Goal: Communication & Community: Participate in discussion

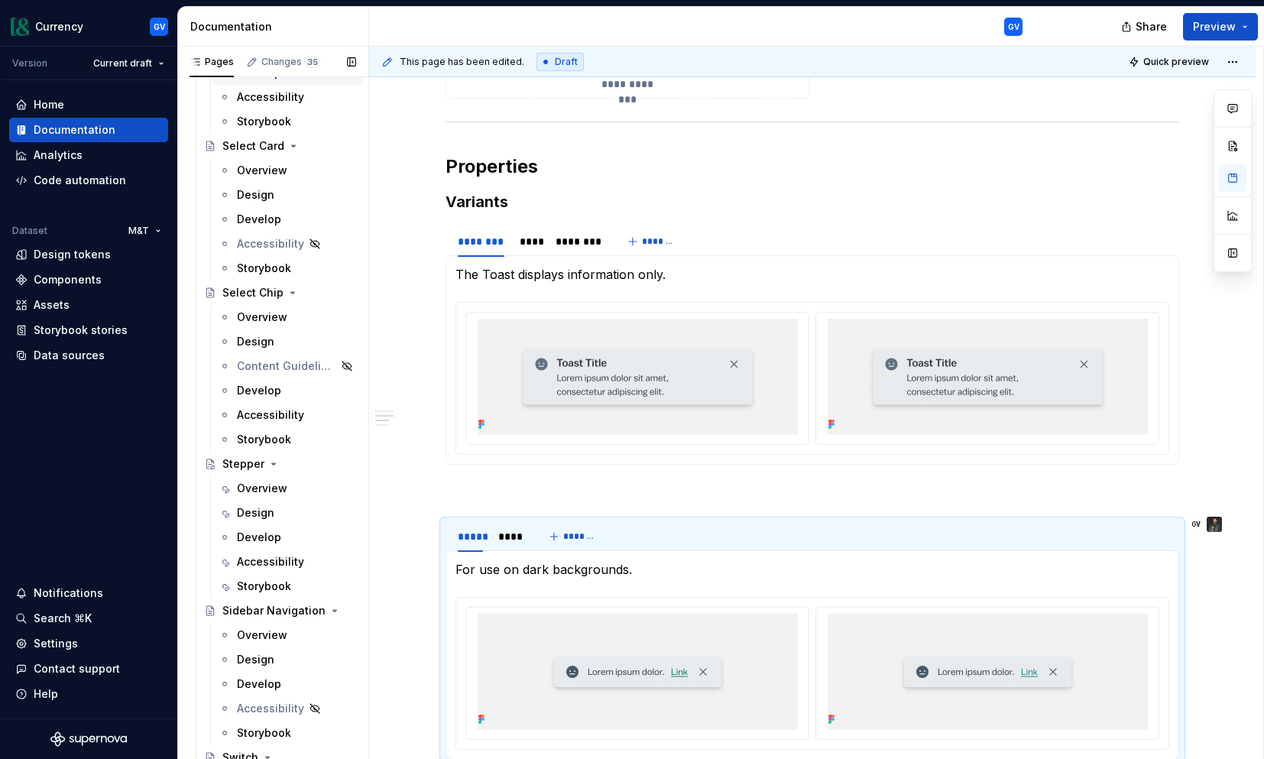
scroll to position [5300, 0]
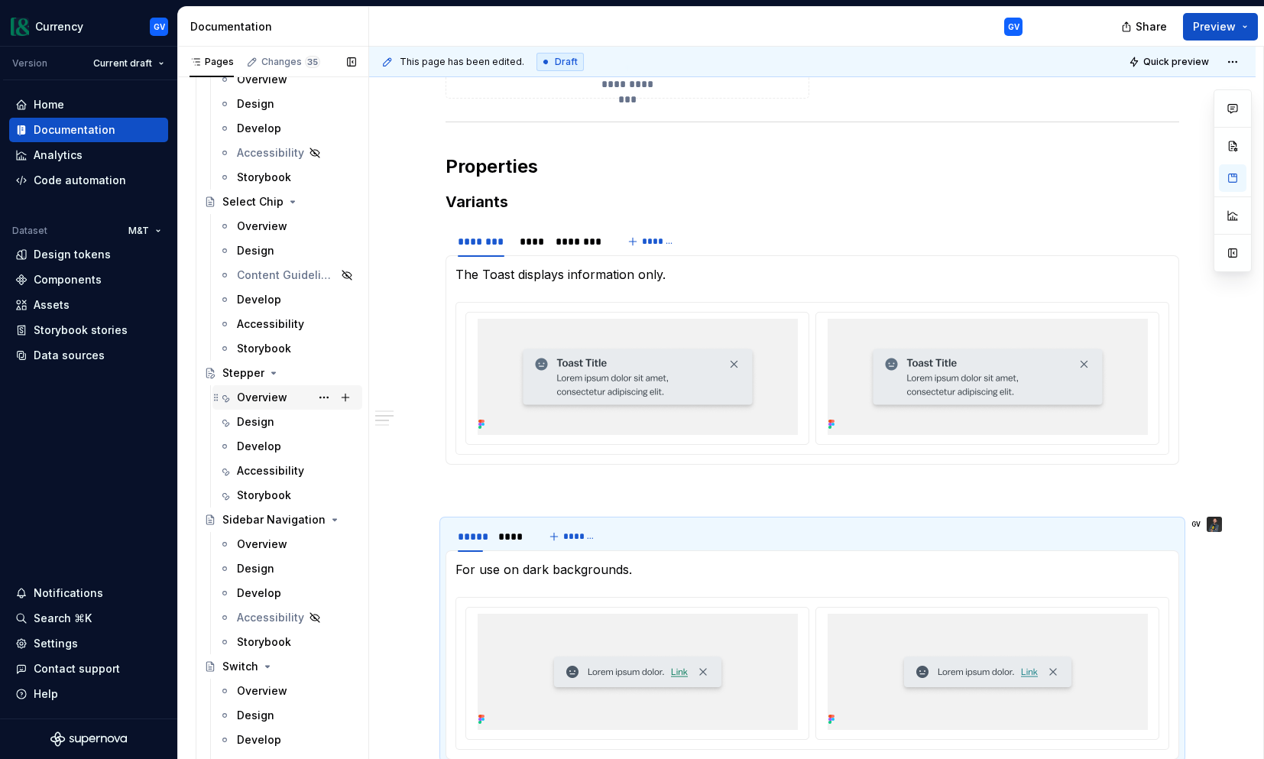
click at [261, 398] on div "Overview" at bounding box center [262, 397] width 50 height 15
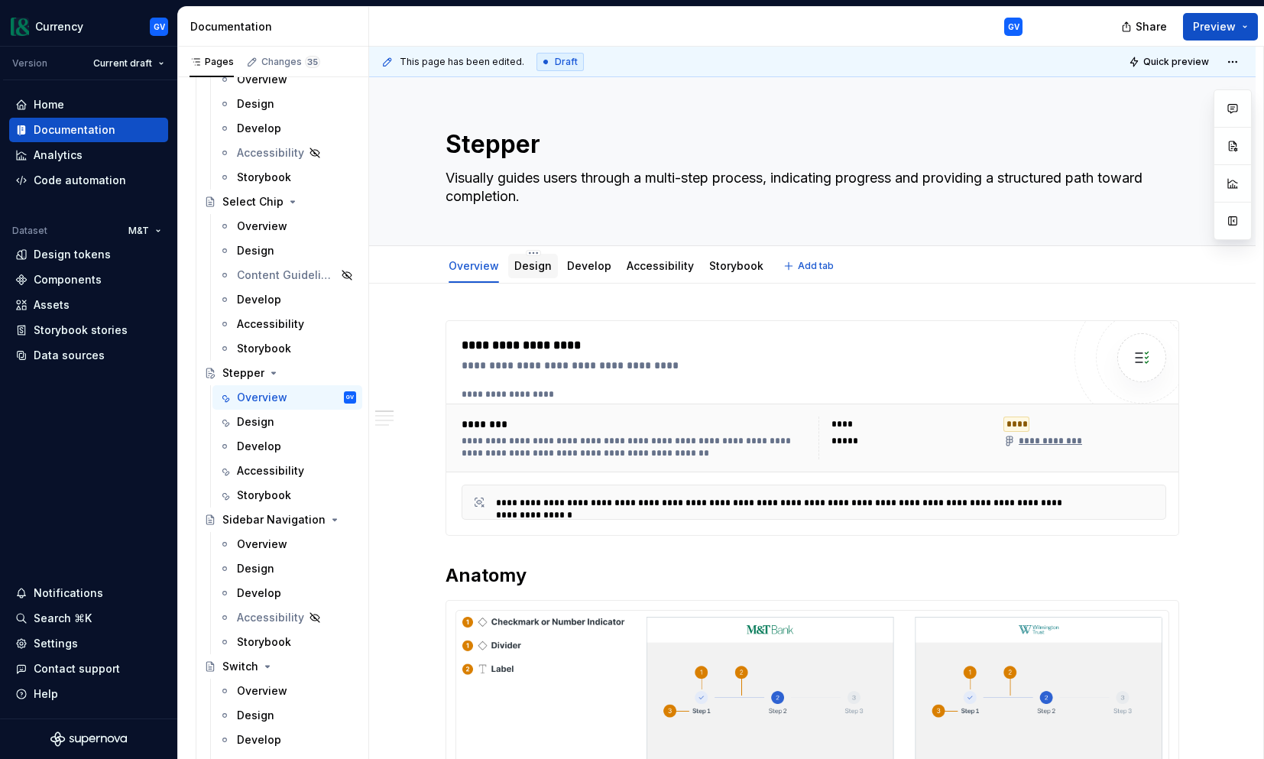
click at [541, 267] on link "Design" at bounding box center [532, 265] width 37 height 13
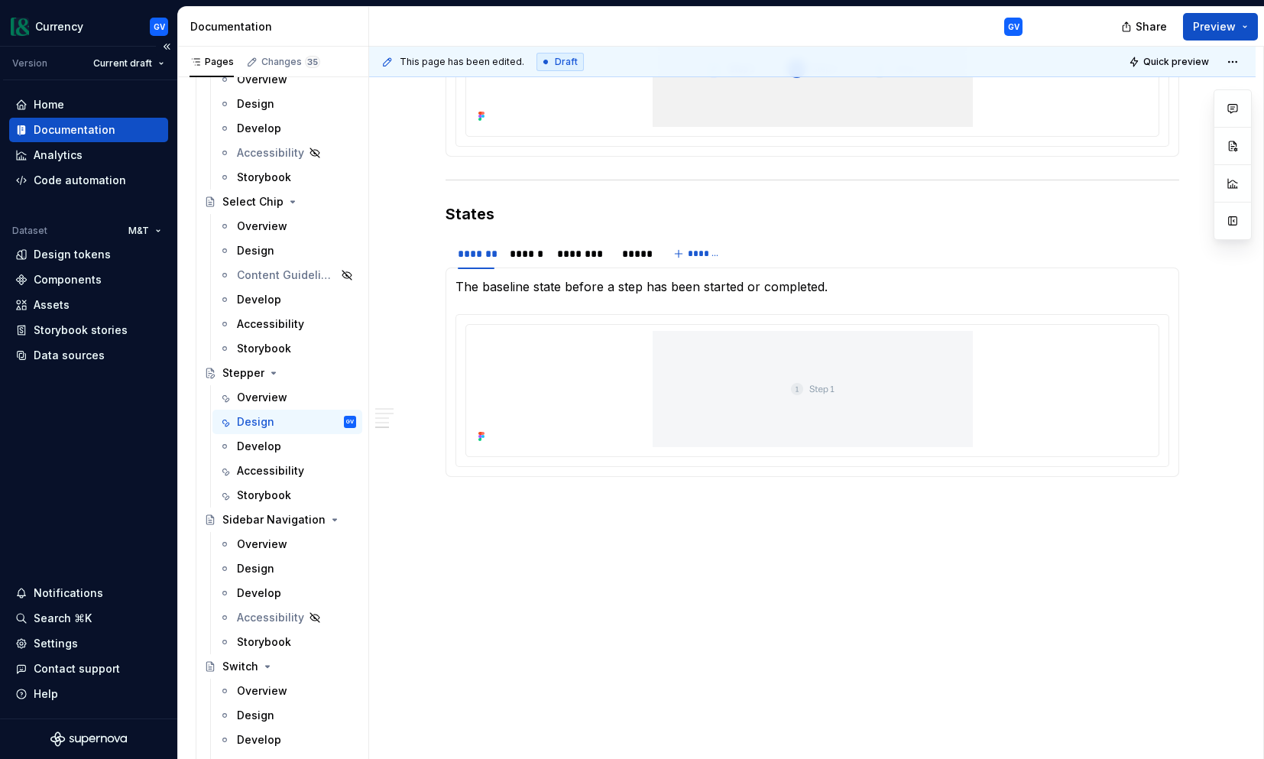
scroll to position [2401, 0]
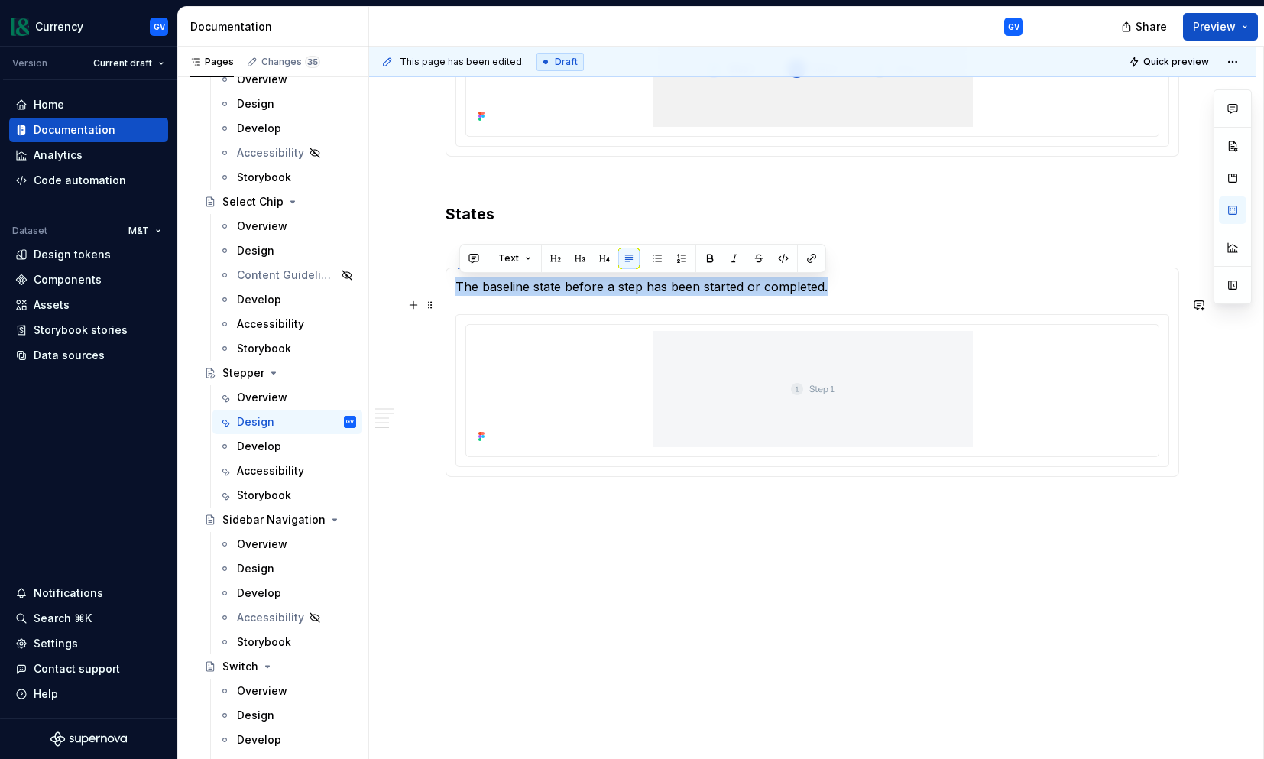
drag, startPoint x: 458, startPoint y: 285, endPoint x: 830, endPoint y: 289, distance: 371.3
click at [830, 289] on div "The baseline state before a step has been started or completed. Highlights the …" at bounding box center [811, 371] width 733 height 209
copy p "The baseline state before a step has been started or completed."
click at [538, 298] on section-item-column "The baseline state before a step has been started or completed." at bounding box center [812, 371] width 714 height 189
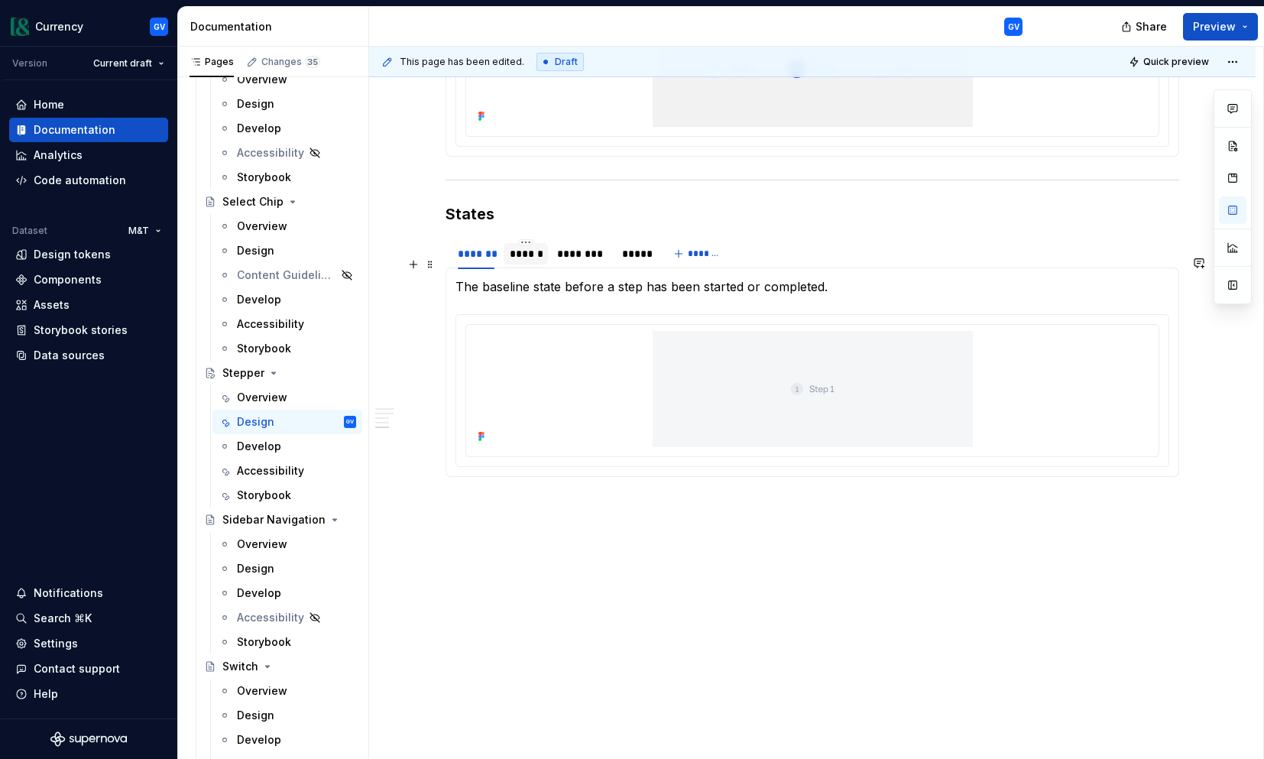
click at [534, 258] on div "******" at bounding box center [526, 253] width 32 height 15
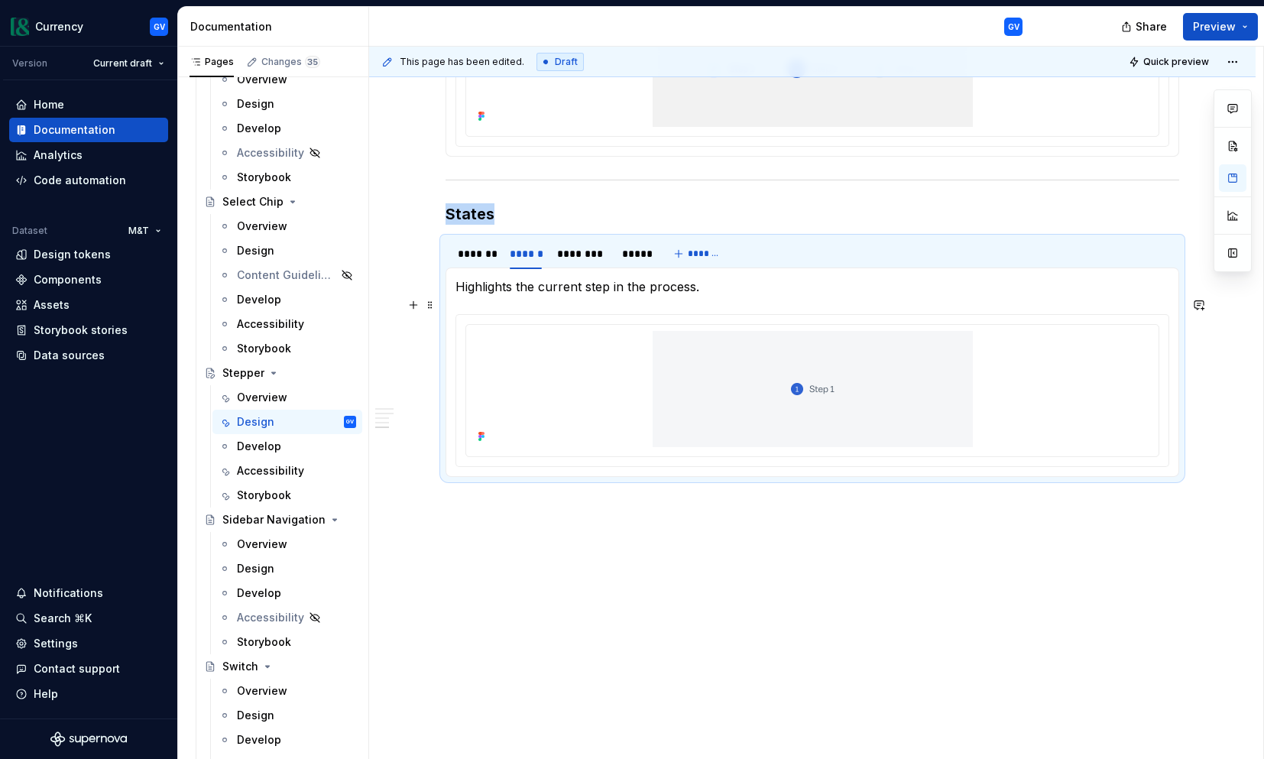
click at [459, 285] on p "Highlights the current step in the process." at bounding box center [812, 286] width 714 height 18
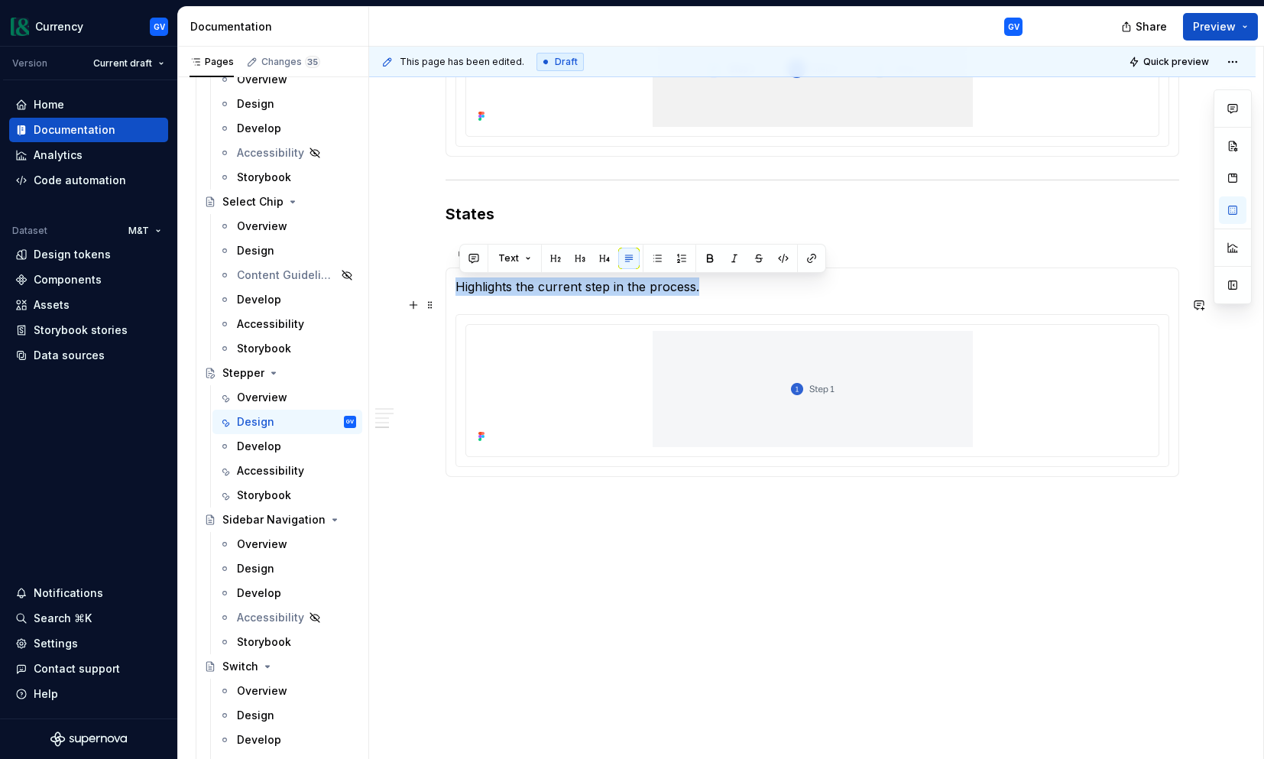
drag, startPoint x: 460, startPoint y: 285, endPoint x: 704, endPoint y: 280, distance: 243.8
click at [704, 280] on p "Highlights the current step in the process." at bounding box center [812, 286] width 714 height 18
copy p "Highlights the current step in the process."
click at [724, 290] on p "Highlights the current step in the process." at bounding box center [812, 286] width 714 height 18
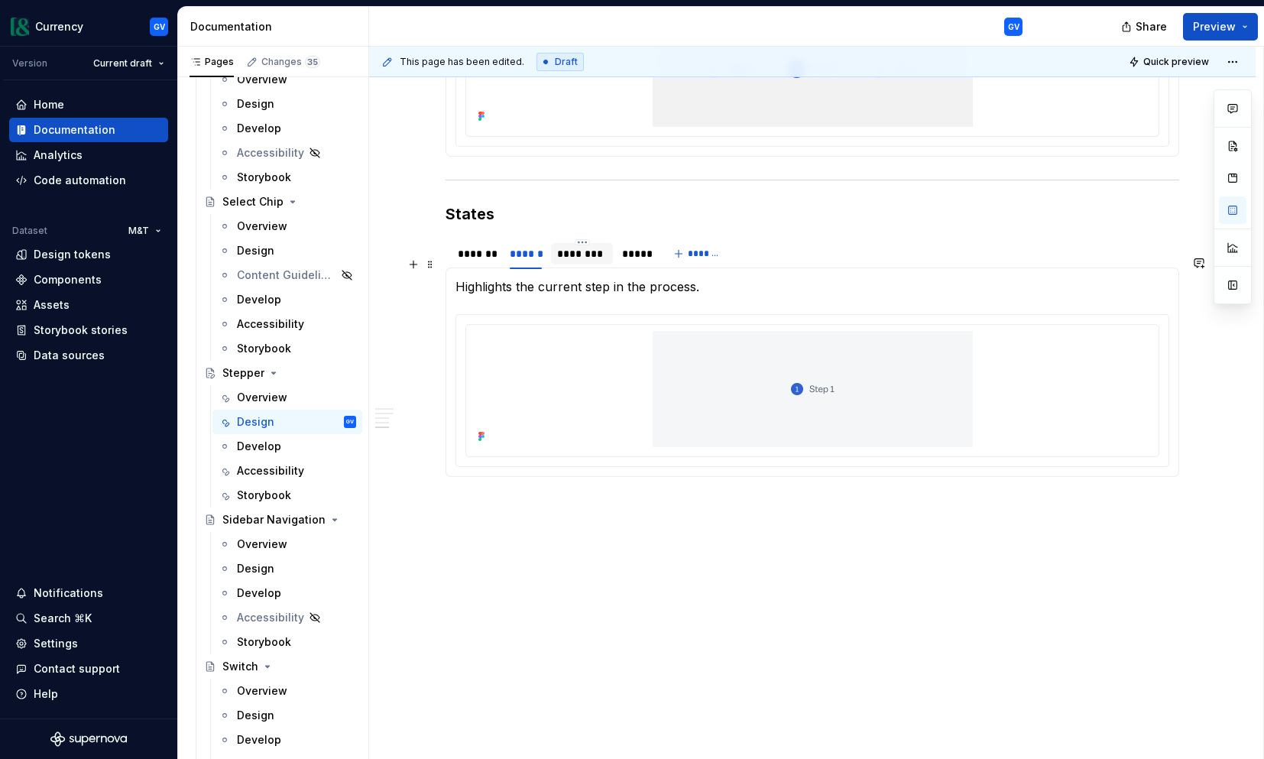
click at [597, 261] on div "********" at bounding box center [581, 253] width 61 height 21
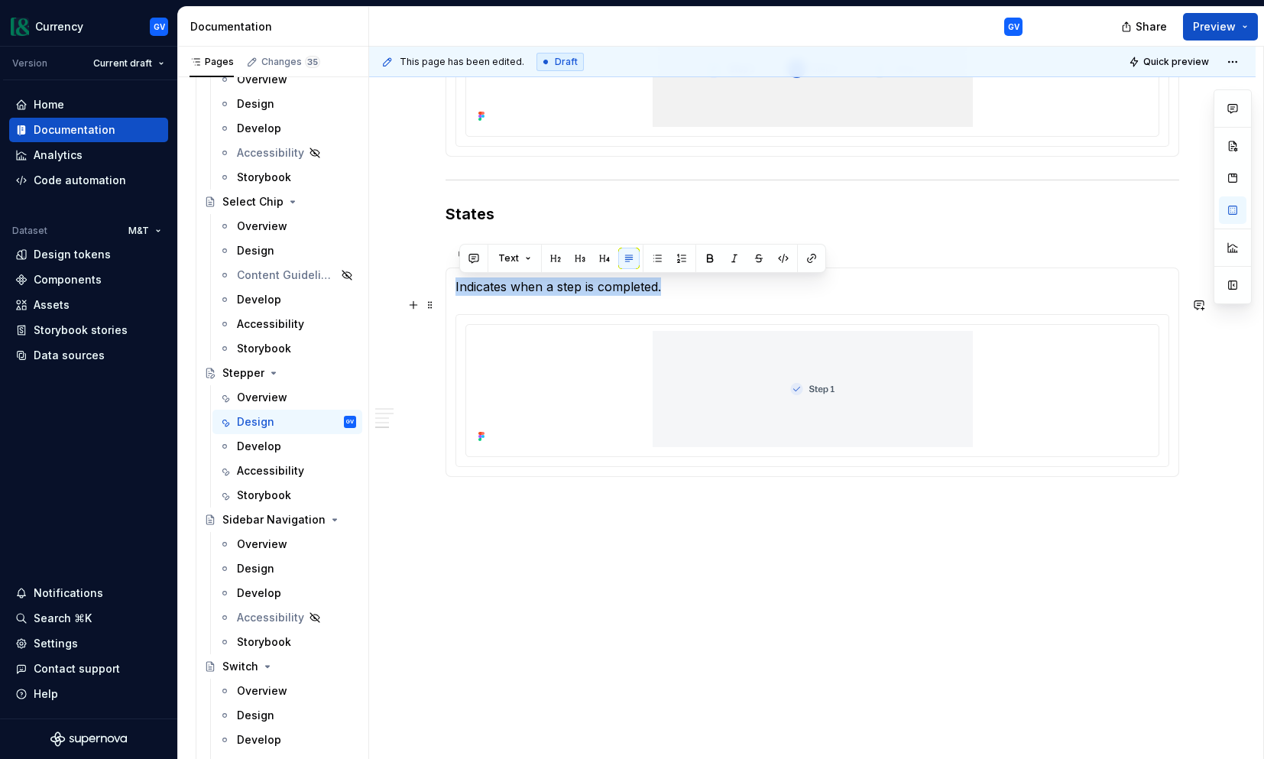
drag, startPoint x: 459, startPoint y: 287, endPoint x: 669, endPoint y: 285, distance: 209.4
click at [669, 285] on p "Indicates when a step is completed." at bounding box center [812, 286] width 714 height 18
copy p "Indicates when a step is completed."
click at [682, 293] on p "Indicates when a step is completed." at bounding box center [812, 286] width 714 height 18
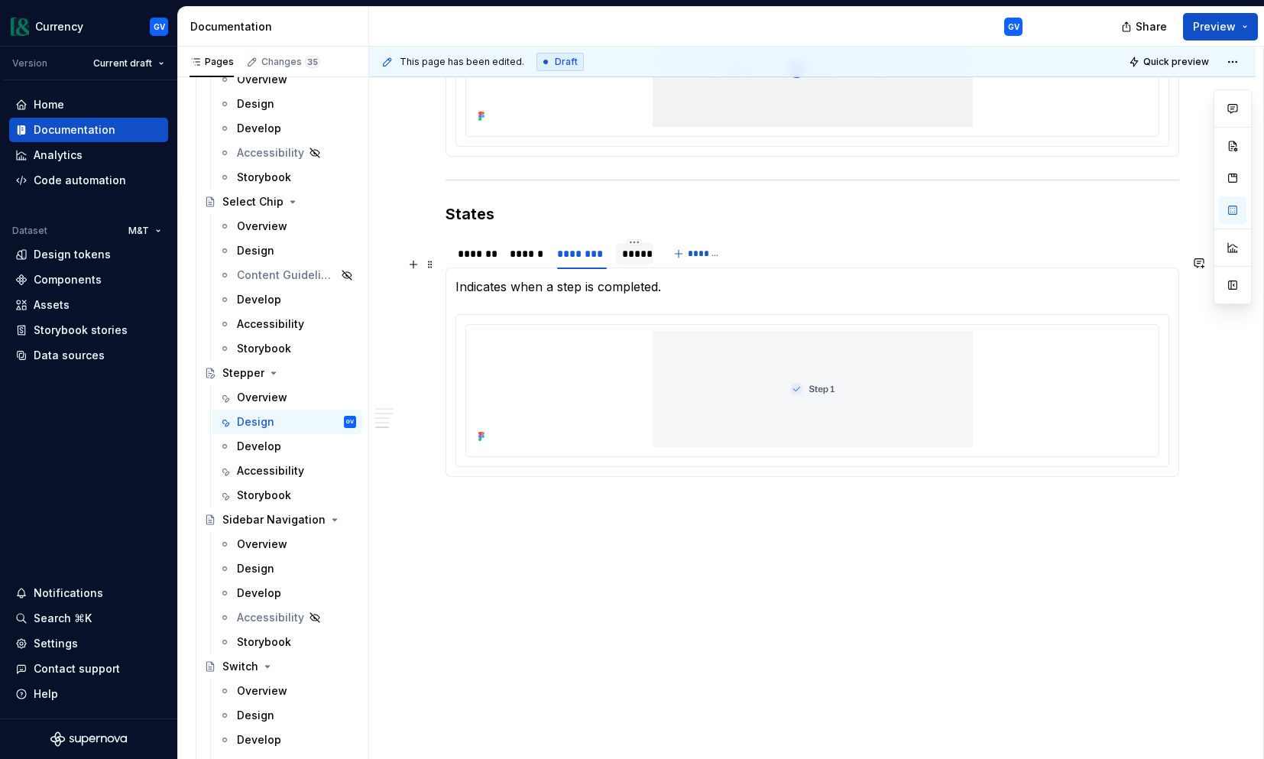
click at [634, 254] on div "*****" at bounding box center [634, 253] width 25 height 15
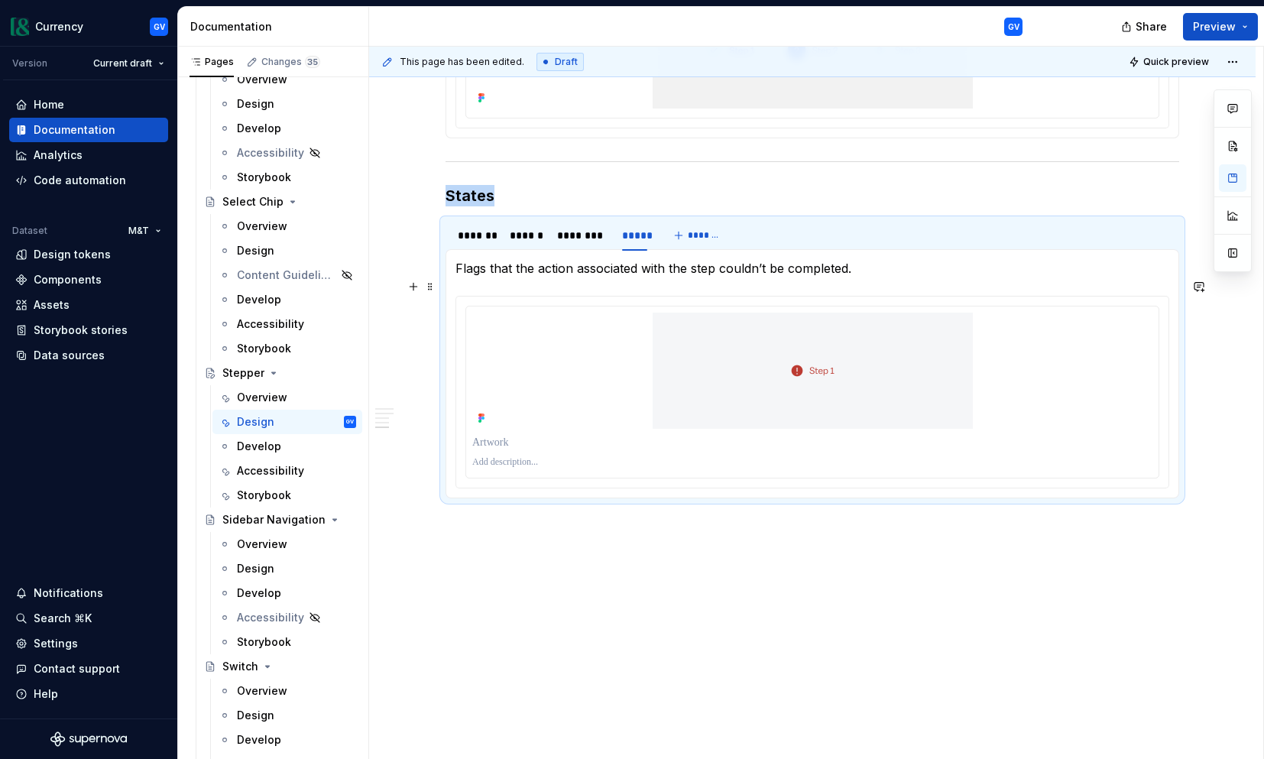
click at [461, 277] on p "Flags that the action associated with the step couldn’t be completed." at bounding box center [812, 268] width 714 height 18
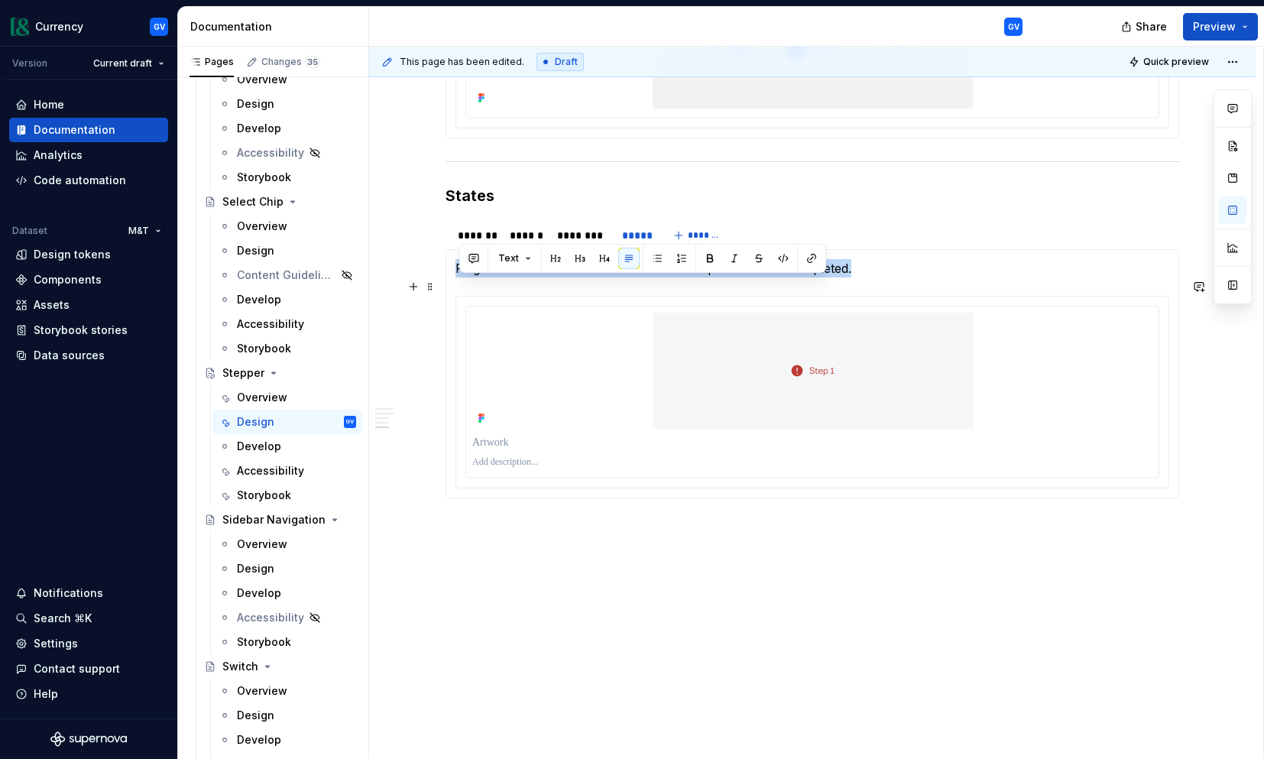
drag, startPoint x: 458, startPoint y: 286, endPoint x: 877, endPoint y: 293, distance: 418.7
click at [877, 293] on div "The baseline state before a step has been started or completed. Highlights the …" at bounding box center [811, 373] width 733 height 249
copy p "Flags that the action associated with the step couldn’t be completed."
click at [888, 277] on p "Flags that the action associated with the step couldn’t be completed." at bounding box center [812, 268] width 714 height 18
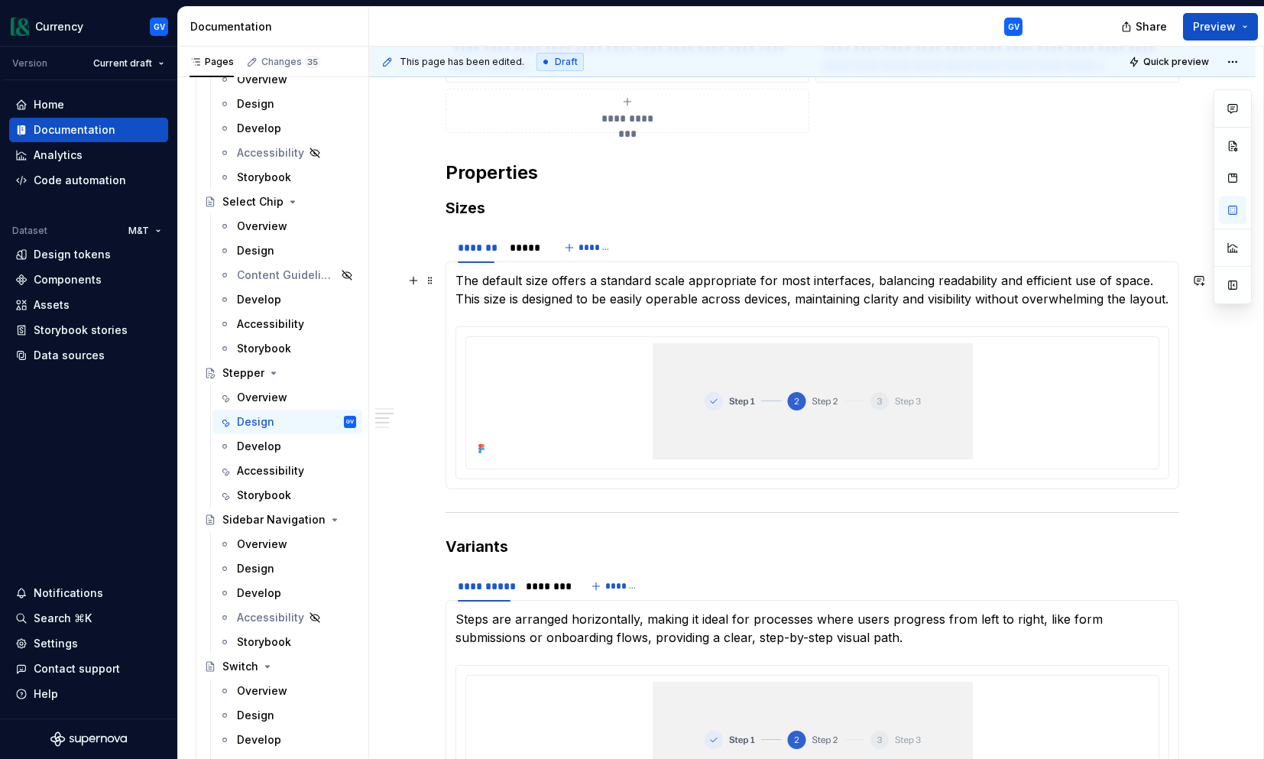
scroll to position [1708, 0]
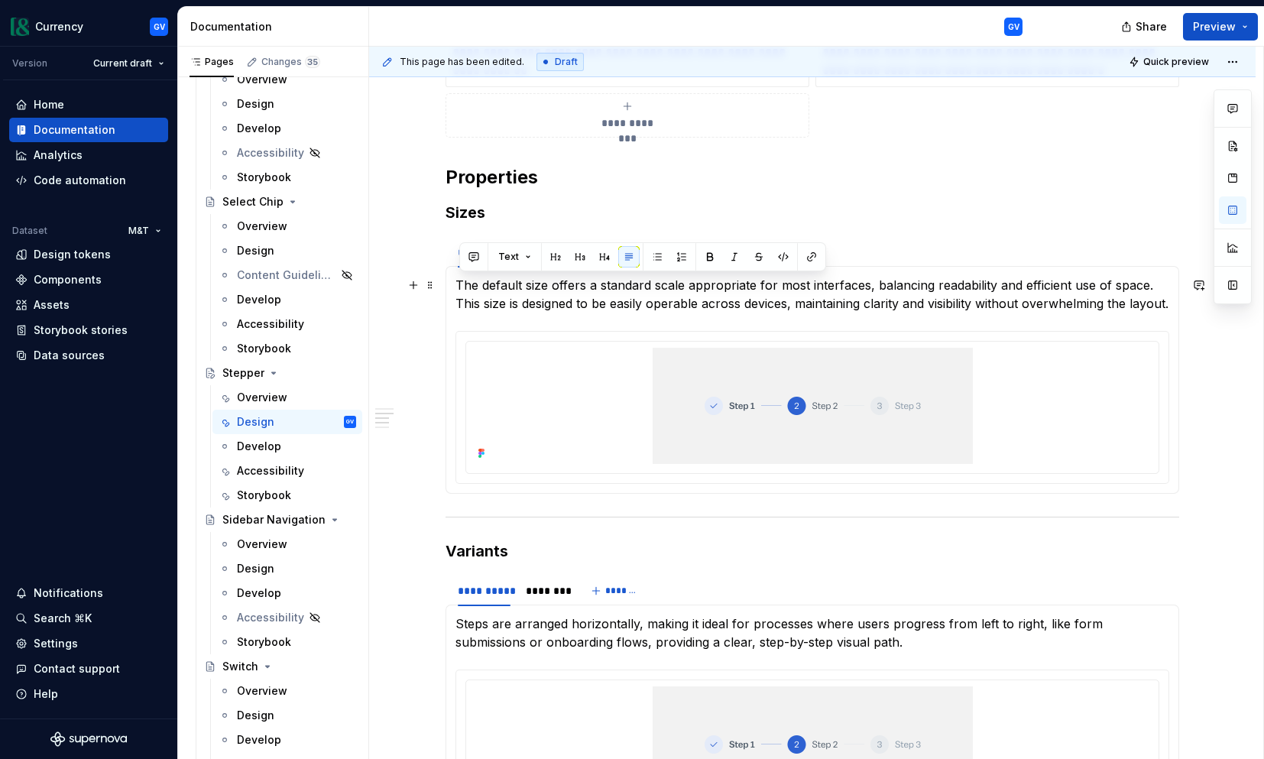
drag, startPoint x: 461, startPoint y: 283, endPoint x: 500, endPoint y: 318, distance: 53.0
click at [500, 312] on p "The default size offers a standard scale appropriate for most interfaces, balan…" at bounding box center [812, 294] width 714 height 37
copy p "The default size offers a standard scale appropriate for most interfaces, balan…"
click at [774, 330] on section-item-column "The default size offers a standard scale appropriate for most interfaces, balan…" at bounding box center [812, 380] width 714 height 208
click at [535, 258] on div "*****" at bounding box center [524, 251] width 28 height 15
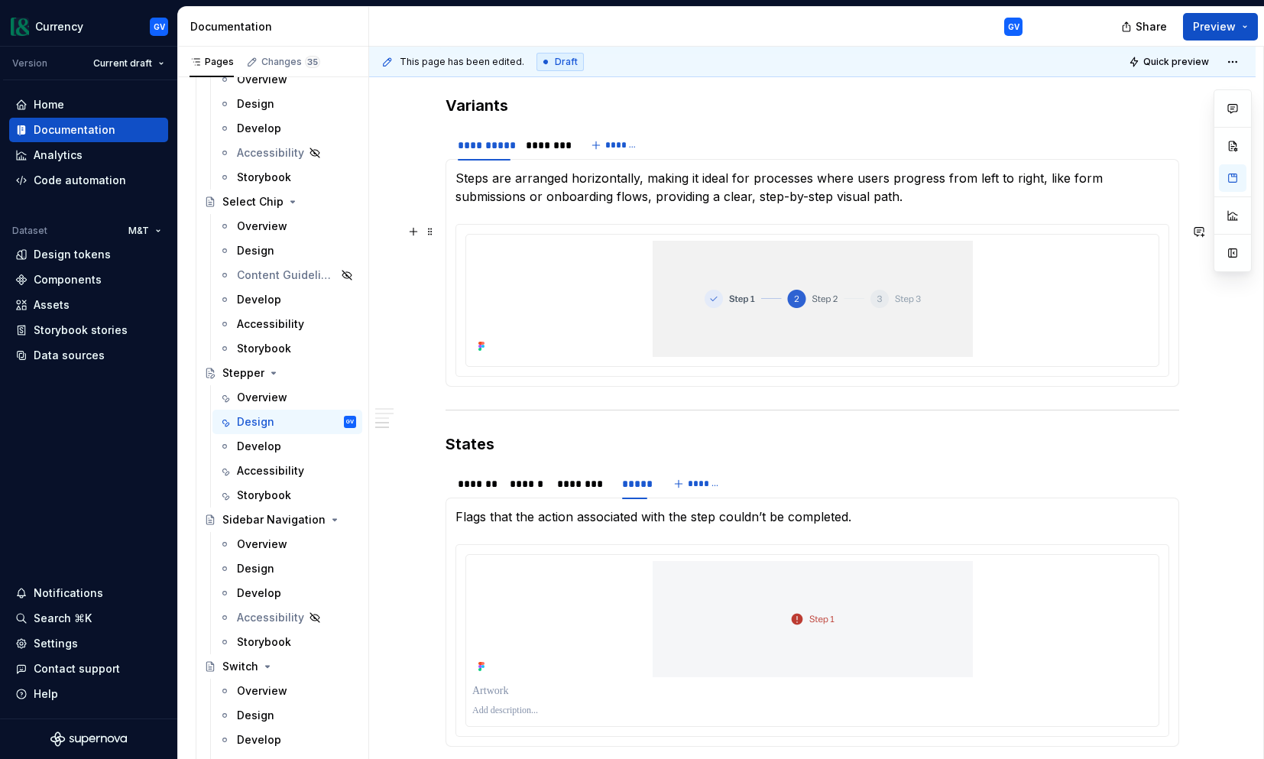
scroll to position [2180, 0]
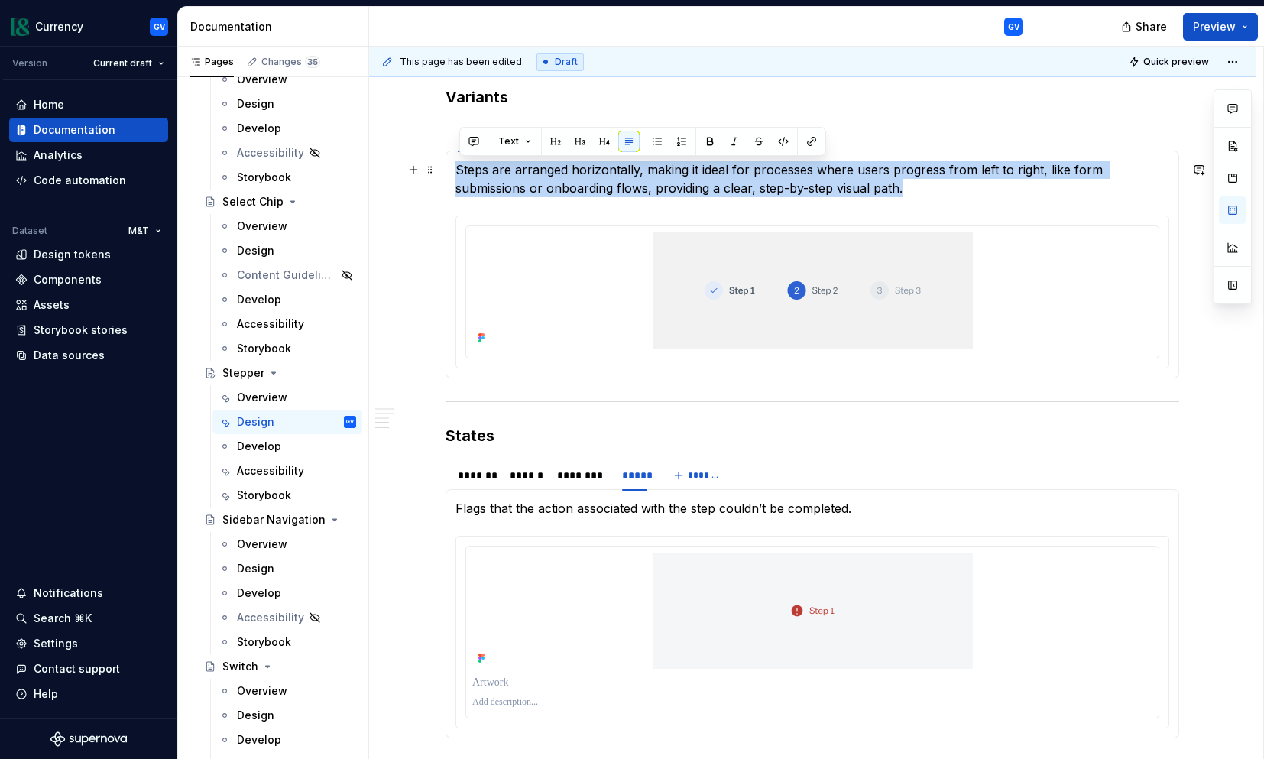
drag, startPoint x: 459, startPoint y: 169, endPoint x: 830, endPoint y: 184, distance: 370.9
click at [830, 184] on p "Steps are arranged horizontally, making it ideal for processes where users prog…" at bounding box center [812, 178] width 714 height 37
copy p "Steps are arranged horizontally, making it ideal for processes where users prog…"
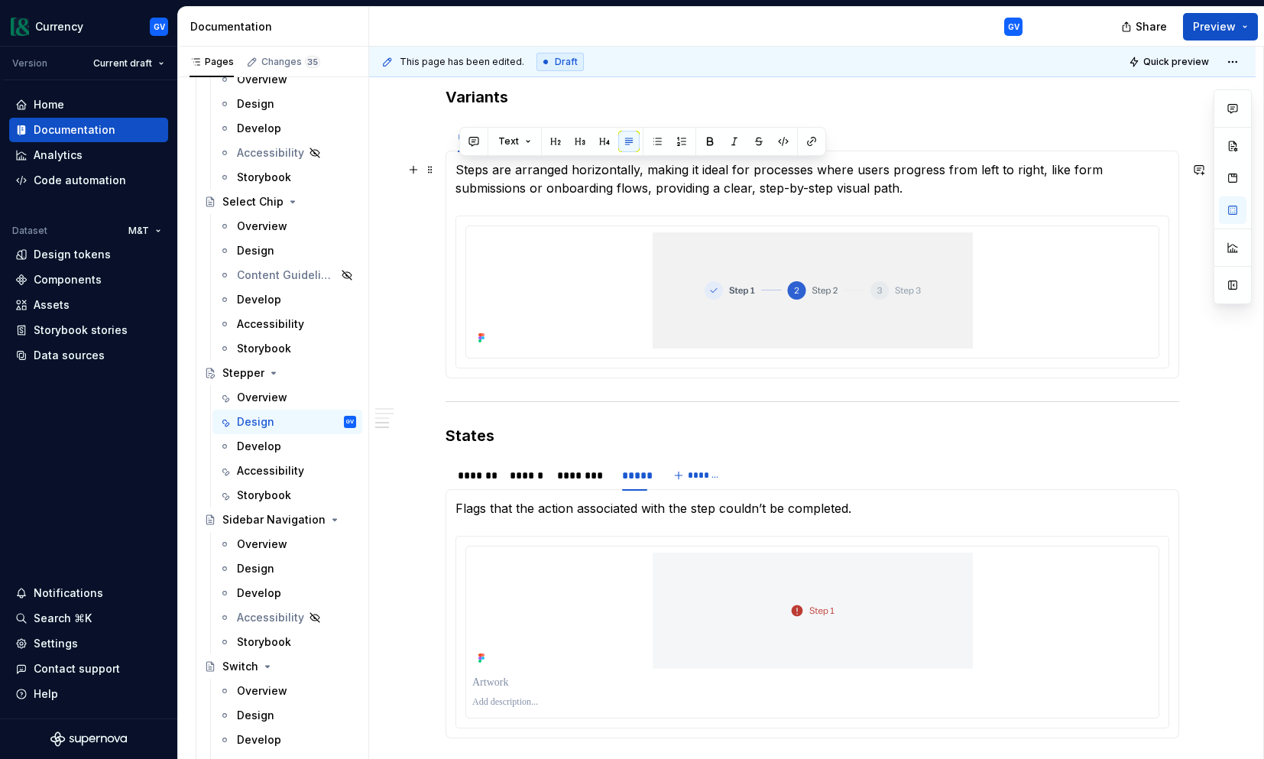
click at [873, 193] on p "Steps are arranged horizontally, making it ideal for processes where users prog…" at bounding box center [812, 178] width 714 height 37
click at [546, 145] on div "********" at bounding box center [545, 136] width 51 height 21
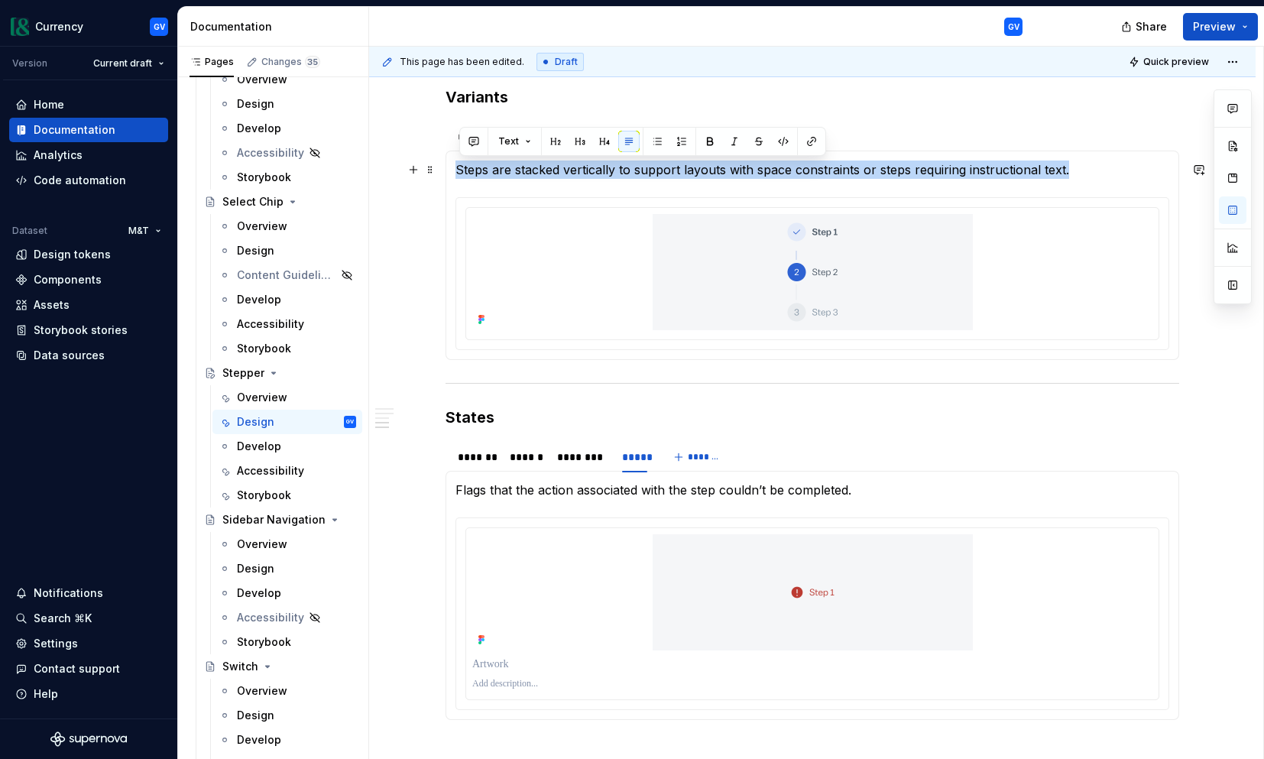
drag, startPoint x: 458, startPoint y: 169, endPoint x: 1068, endPoint y: 162, distance: 610.5
click at [1068, 162] on div "Steps are arranged horizontally, making it ideal for processes where users prog…" at bounding box center [811, 255] width 733 height 209
copy p "Steps are stacked vertically to support layouts with space constraints or steps…"
click at [568, 173] on p "Steps are stacked vertically to support layouts with space constraints or steps…" at bounding box center [812, 169] width 714 height 18
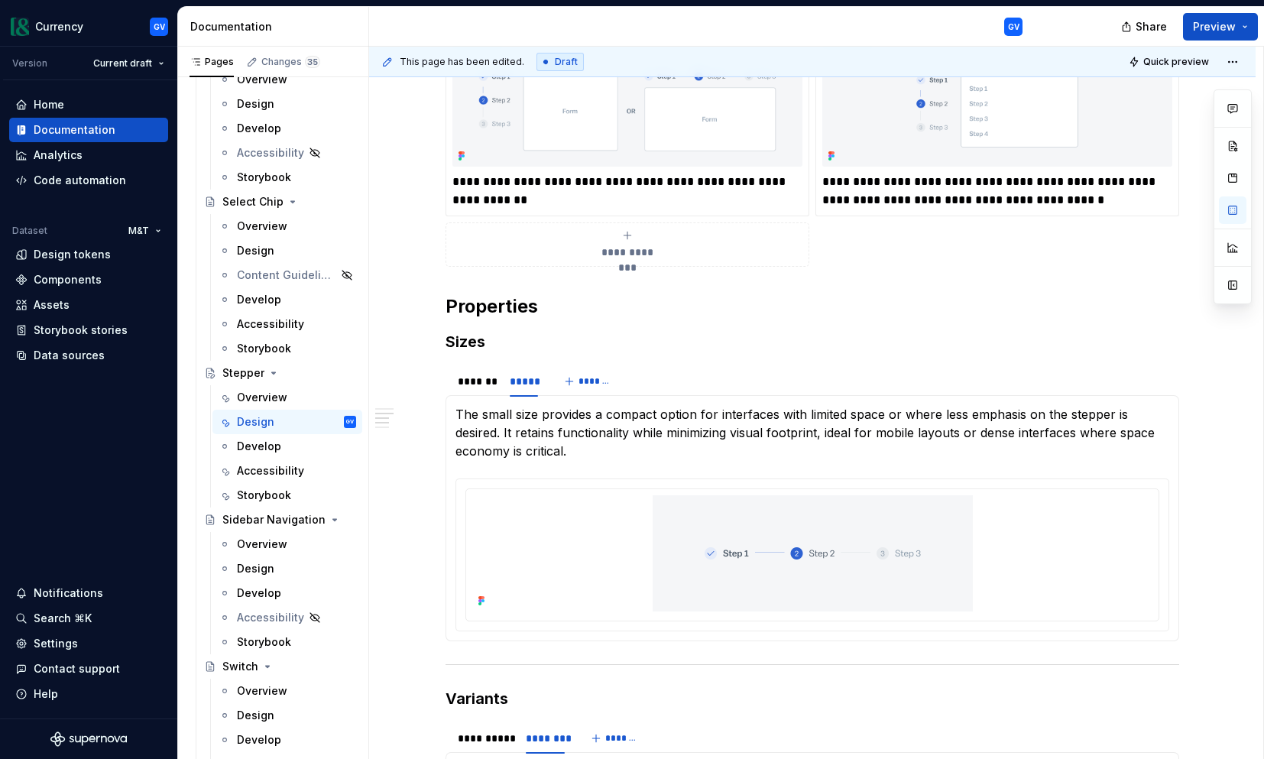
scroll to position [1602, 0]
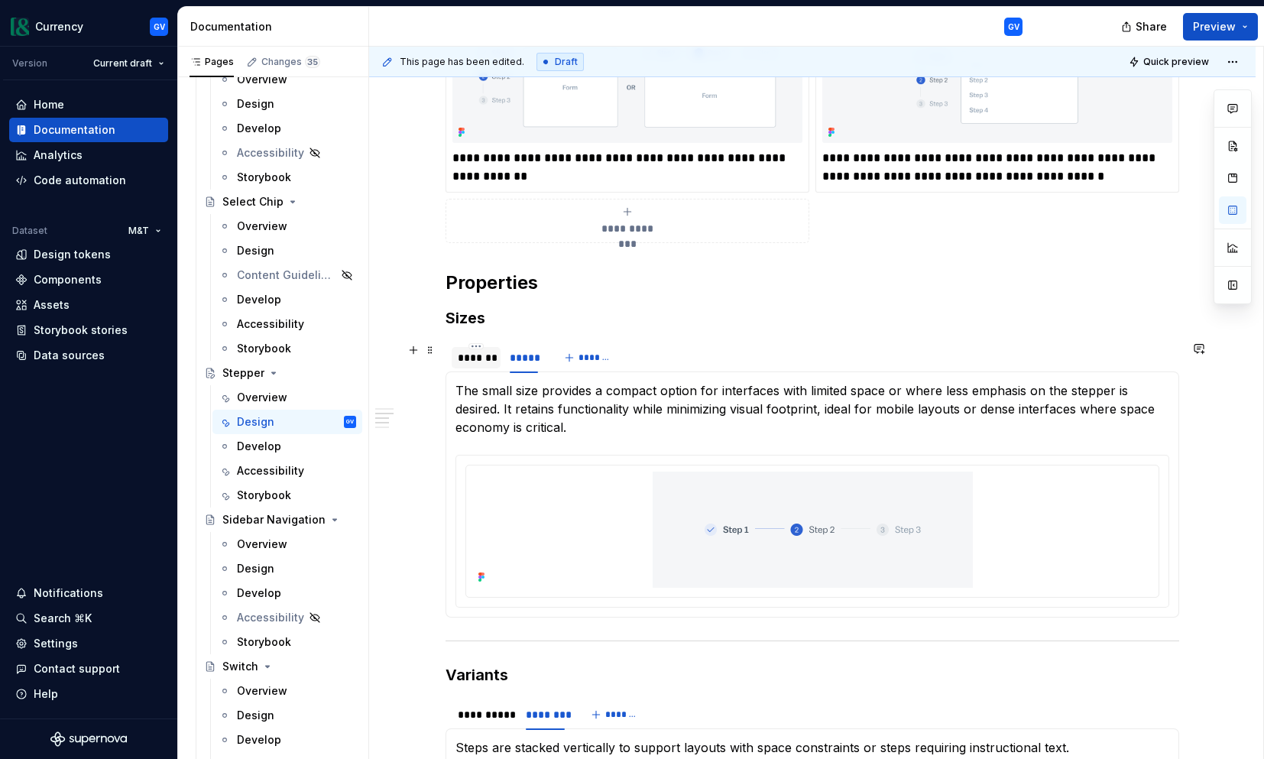
click at [491, 362] on div "*******" at bounding box center [476, 357] width 37 height 15
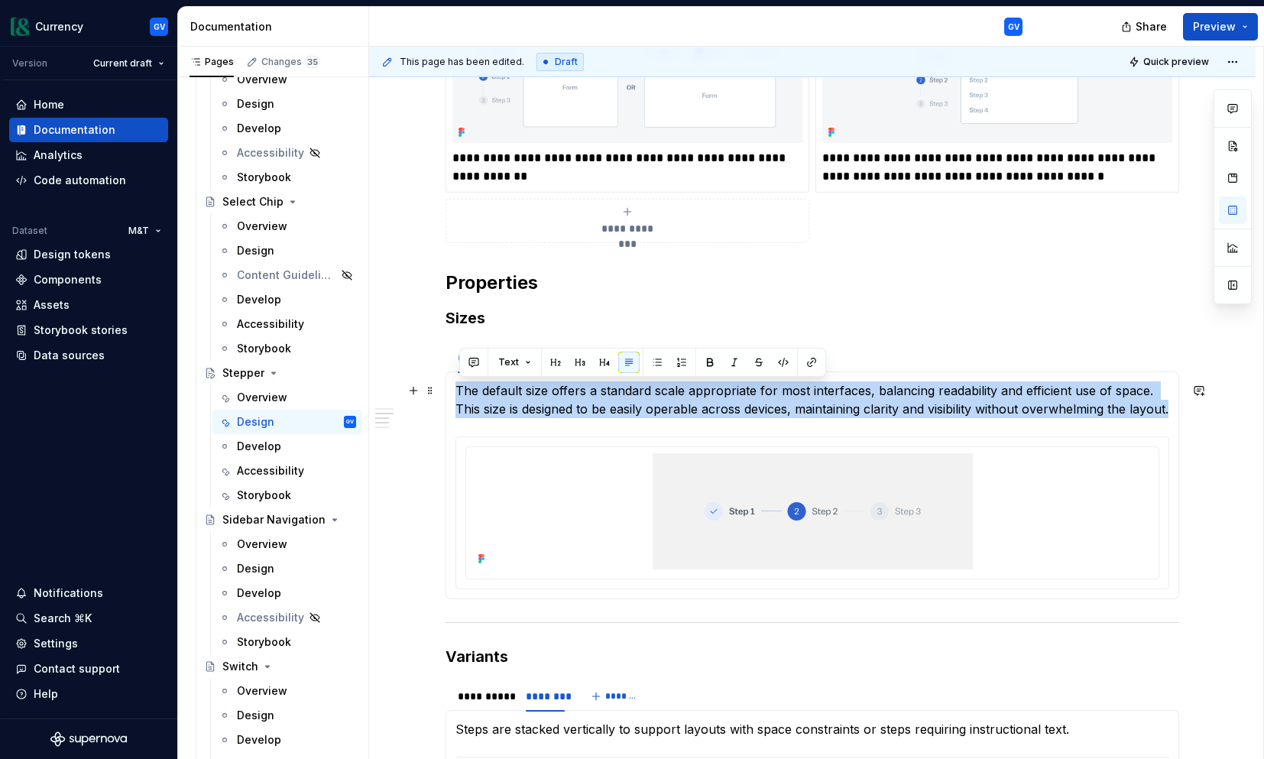
drag, startPoint x: 498, startPoint y: 429, endPoint x: 458, endPoint y: 393, distance: 54.1
click at [458, 393] on div "The default size offers a standard scale appropriate for most interfaces, balan…" at bounding box center [811, 485] width 733 height 228
copy p "The default size offers a standard scale appropriate for most interfaces, balan…"
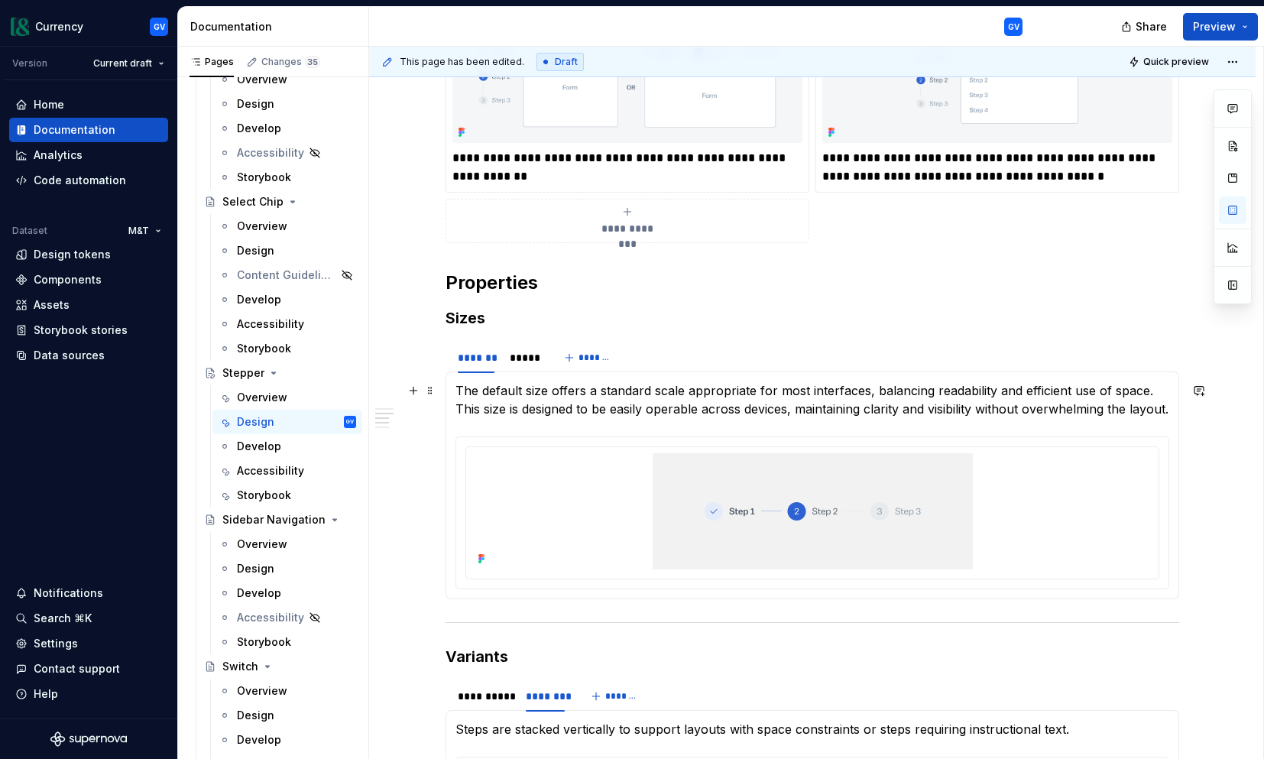
click at [543, 418] on p "The default size offers a standard scale appropriate for most interfaces, balan…" at bounding box center [812, 399] width 714 height 37
click at [533, 364] on div "*****" at bounding box center [524, 357] width 28 height 15
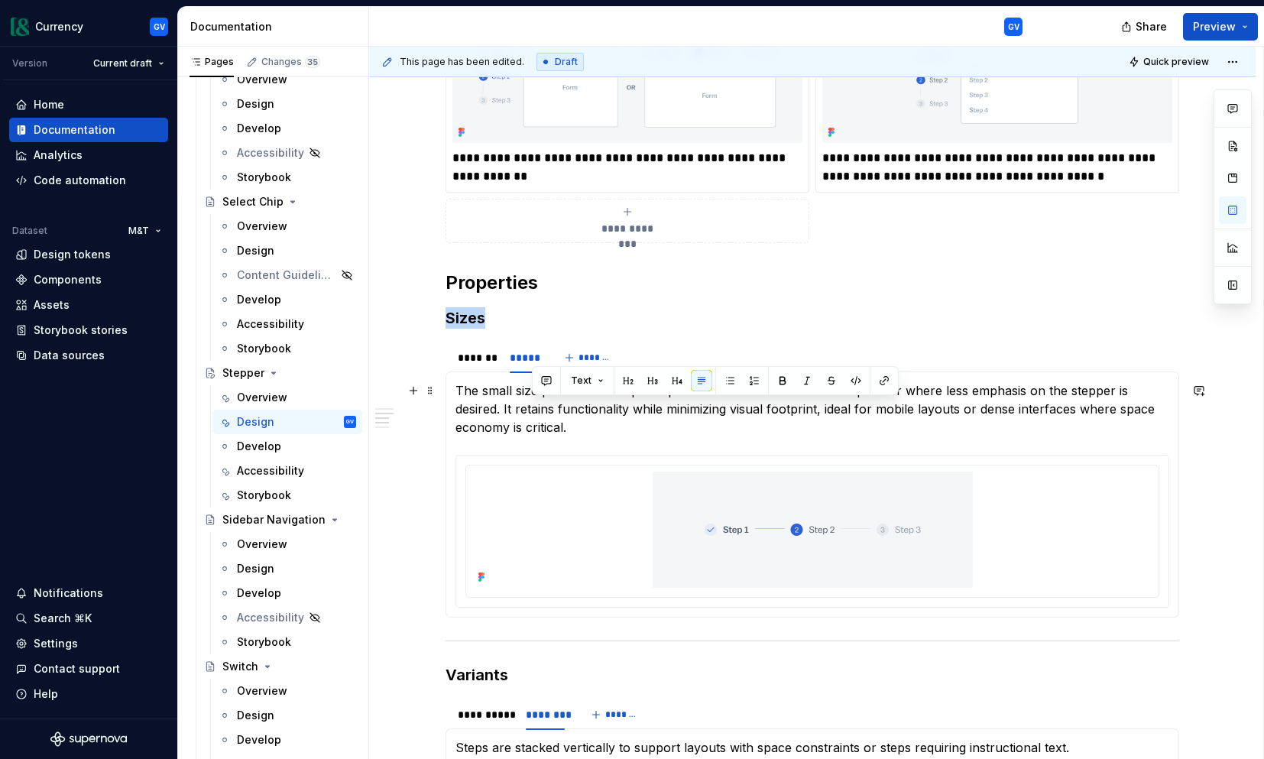
drag, startPoint x: 573, startPoint y: 428, endPoint x: 531, endPoint y: 414, distance: 44.2
click at [531, 414] on p "The small size provides a compact option for interfaces with limited space or w…" at bounding box center [812, 408] width 714 height 55
click at [487, 416] on p "The small size provides a compact option for interfaces with limited space or w…" at bounding box center [812, 408] width 714 height 55
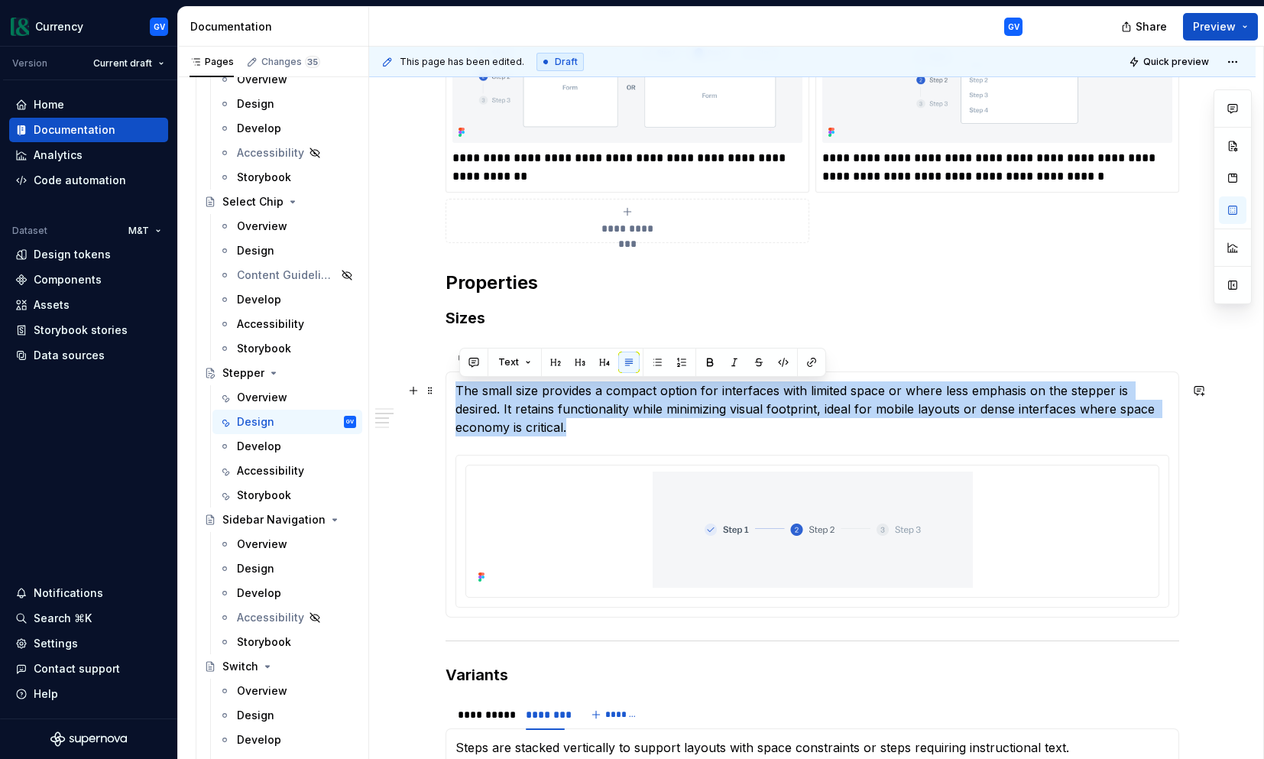
drag, startPoint x: 571, startPoint y: 428, endPoint x: 459, endPoint y: 391, distance: 117.4
click at [459, 391] on p "The small size provides a compact option for interfaces with limited space or w…" at bounding box center [812, 408] width 714 height 55
copy p "The small size provides a compact option for interfaces with limited space or w…"
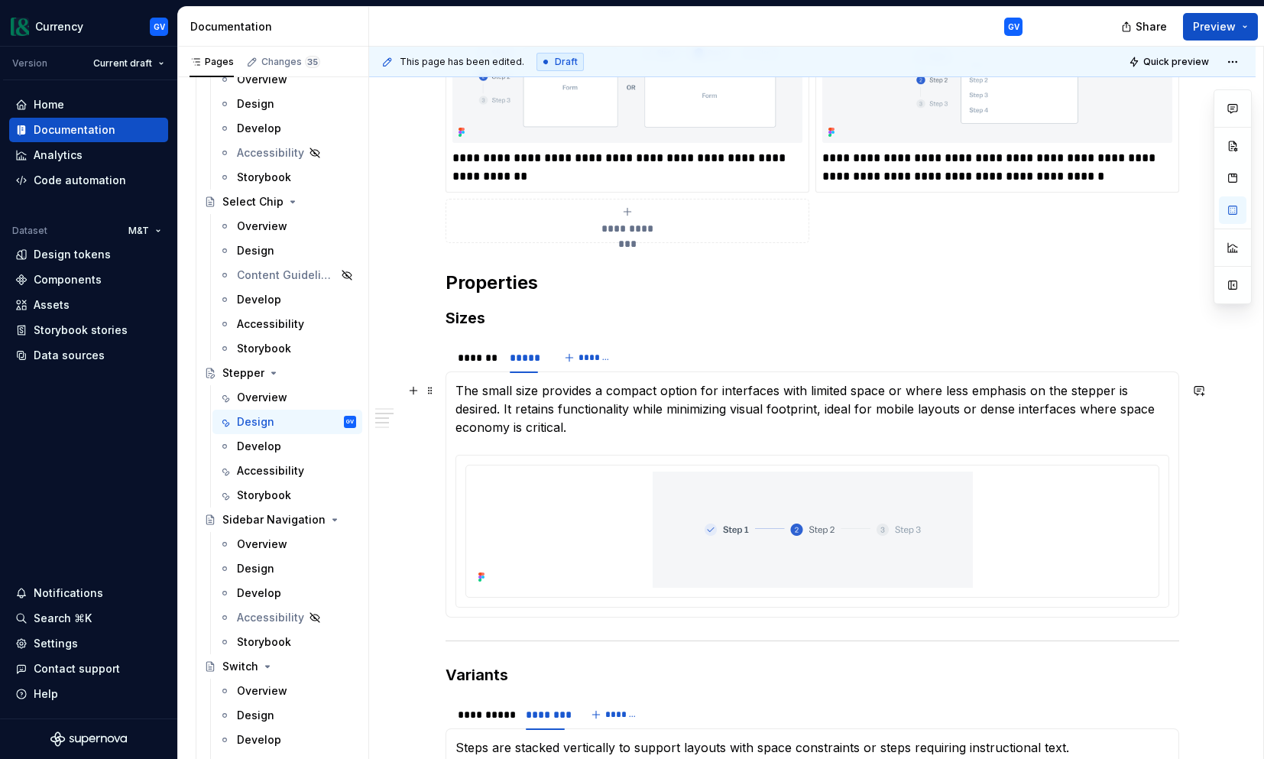
click at [599, 428] on p "The small size provides a compact option for interfaces with limited space or w…" at bounding box center [812, 408] width 714 height 55
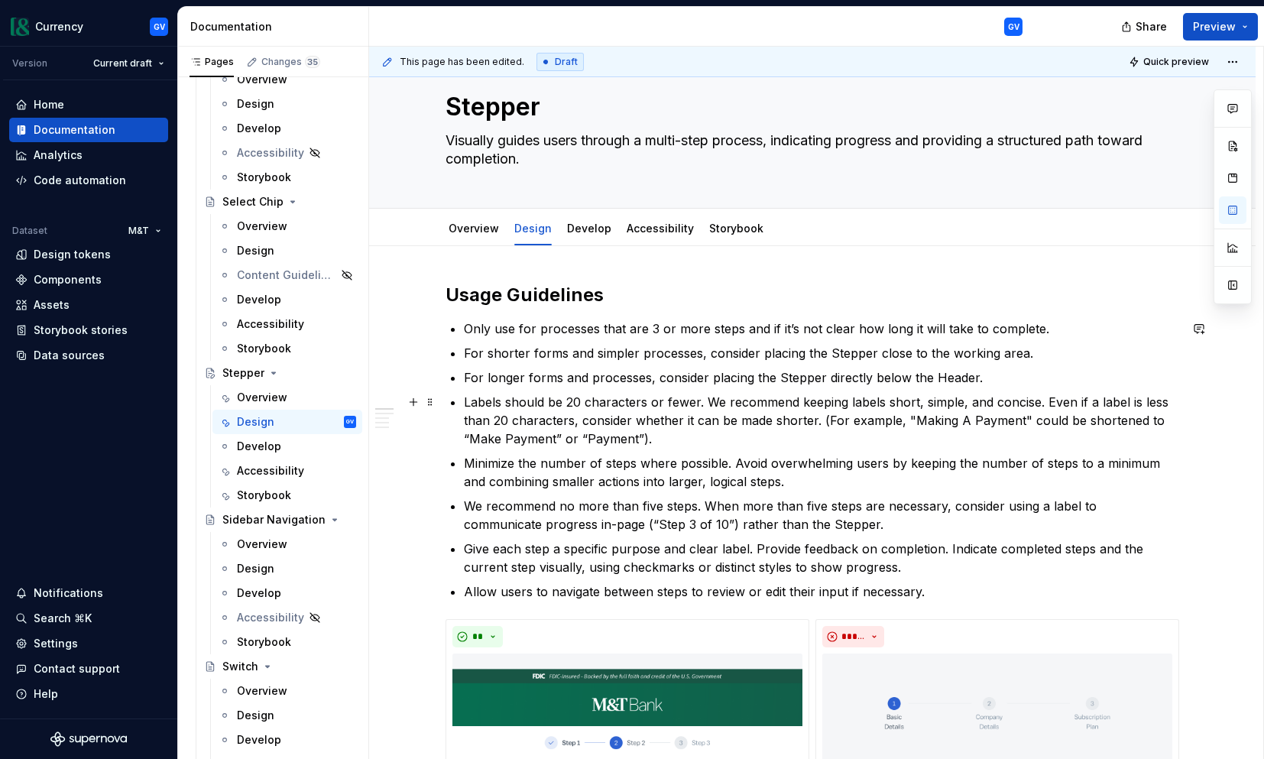
scroll to position [40, 0]
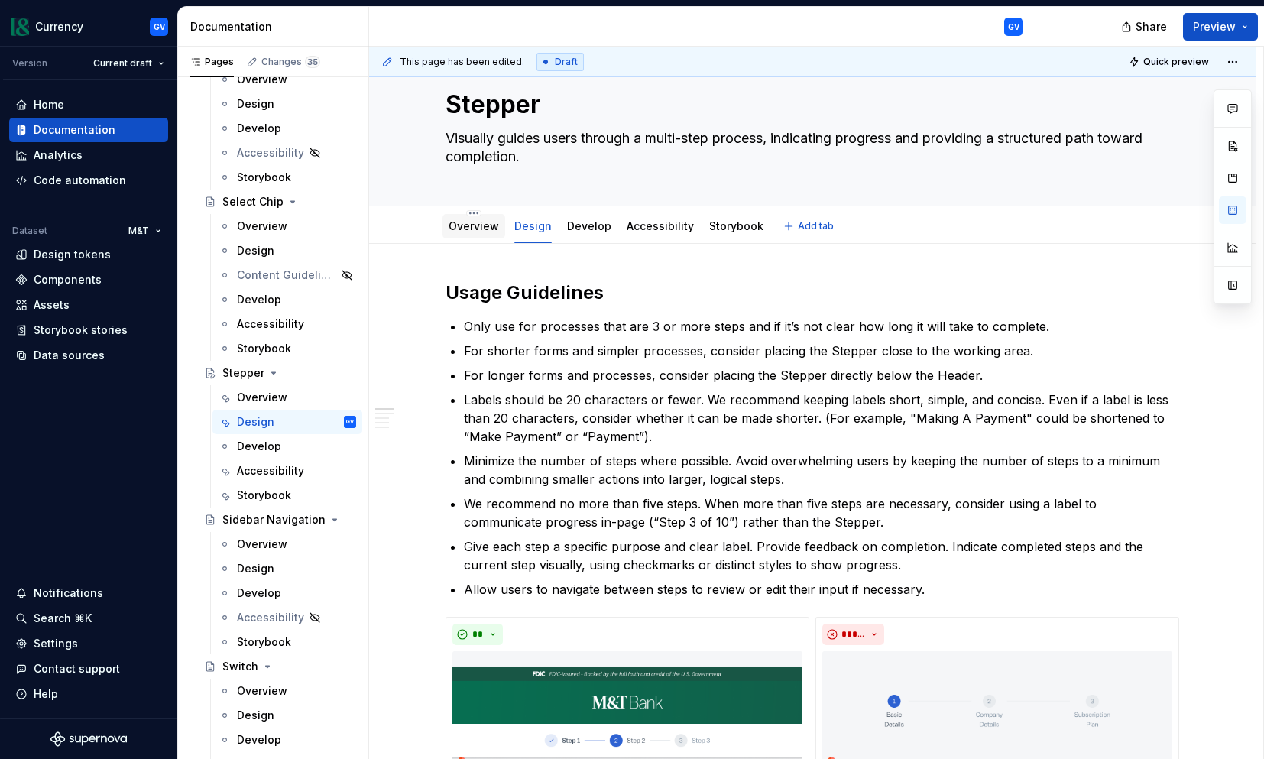
click at [473, 228] on link "Overview" at bounding box center [473, 225] width 50 height 13
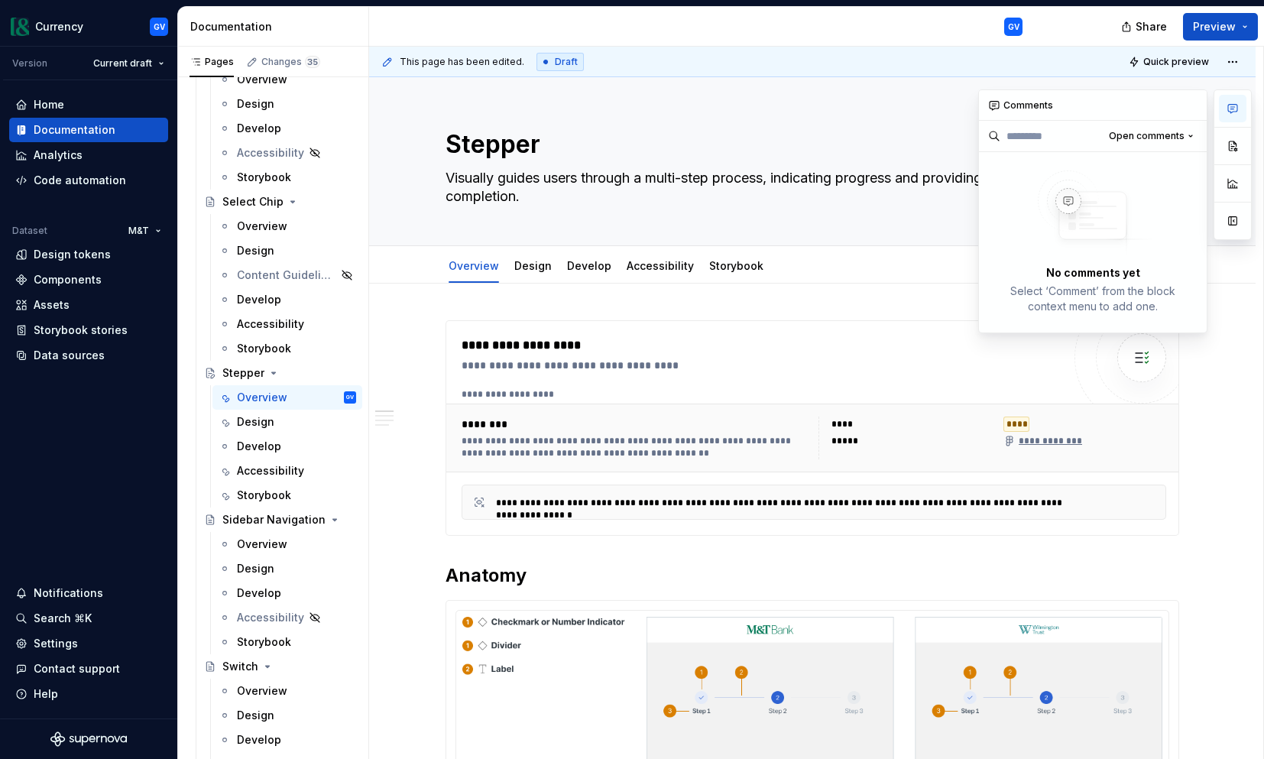
click at [1235, 110] on icon "button" at bounding box center [1232, 108] width 12 height 12
click at [1112, 183] on img at bounding box center [1092, 213] width 122 height 86
click at [1190, 112] on button "button" at bounding box center [1190, 105] width 21 height 21
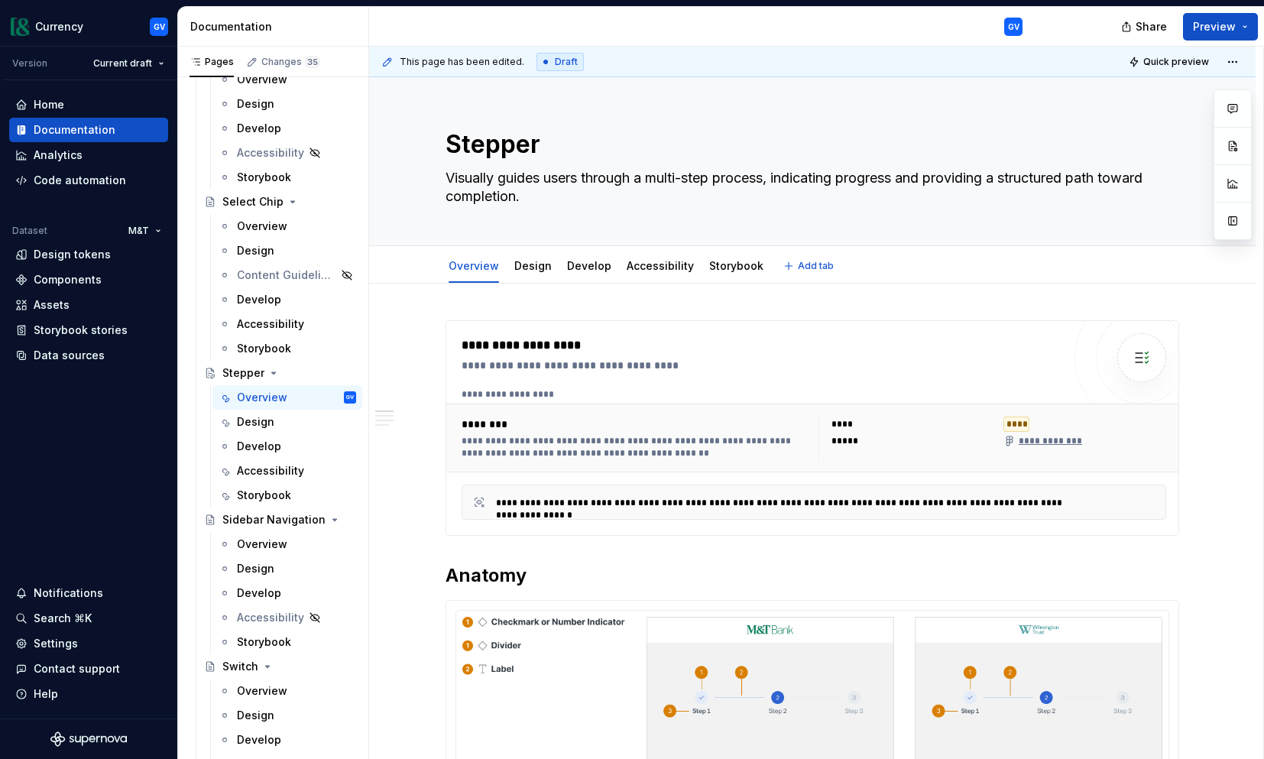
type textarea "*"
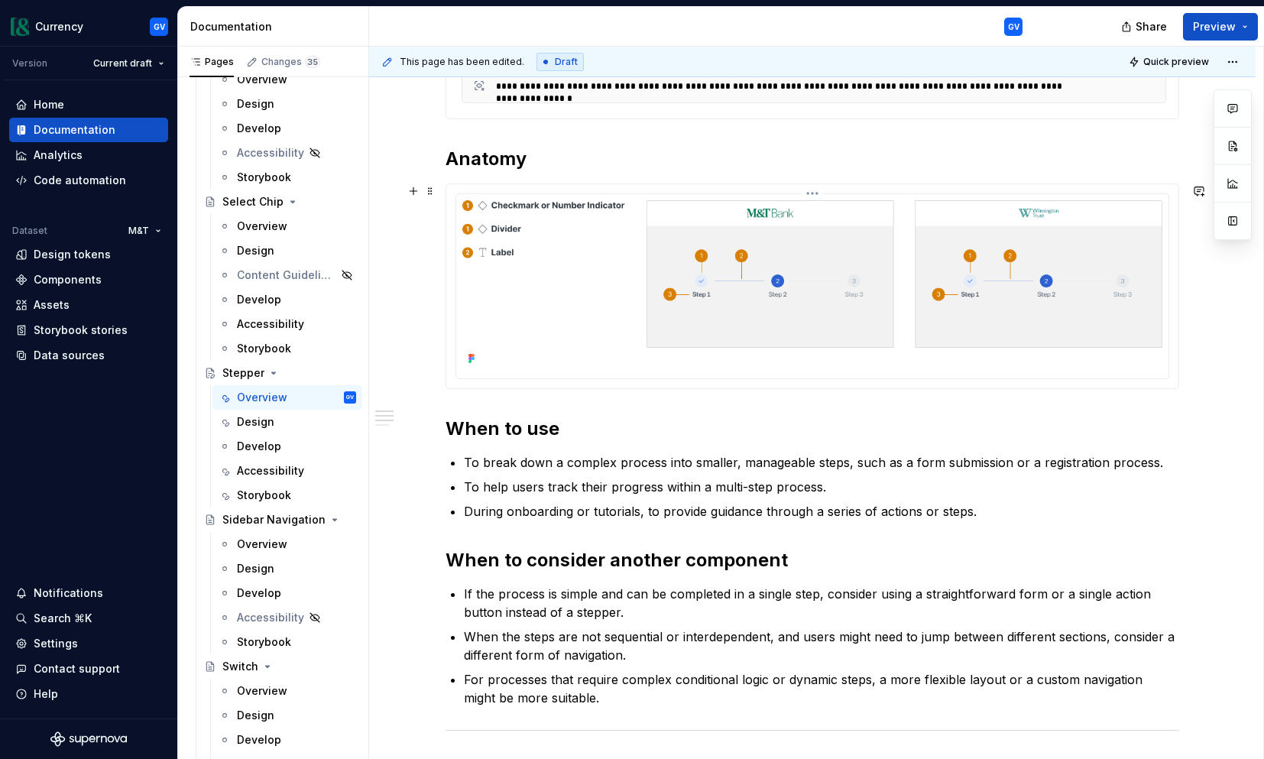
scroll to position [462, 0]
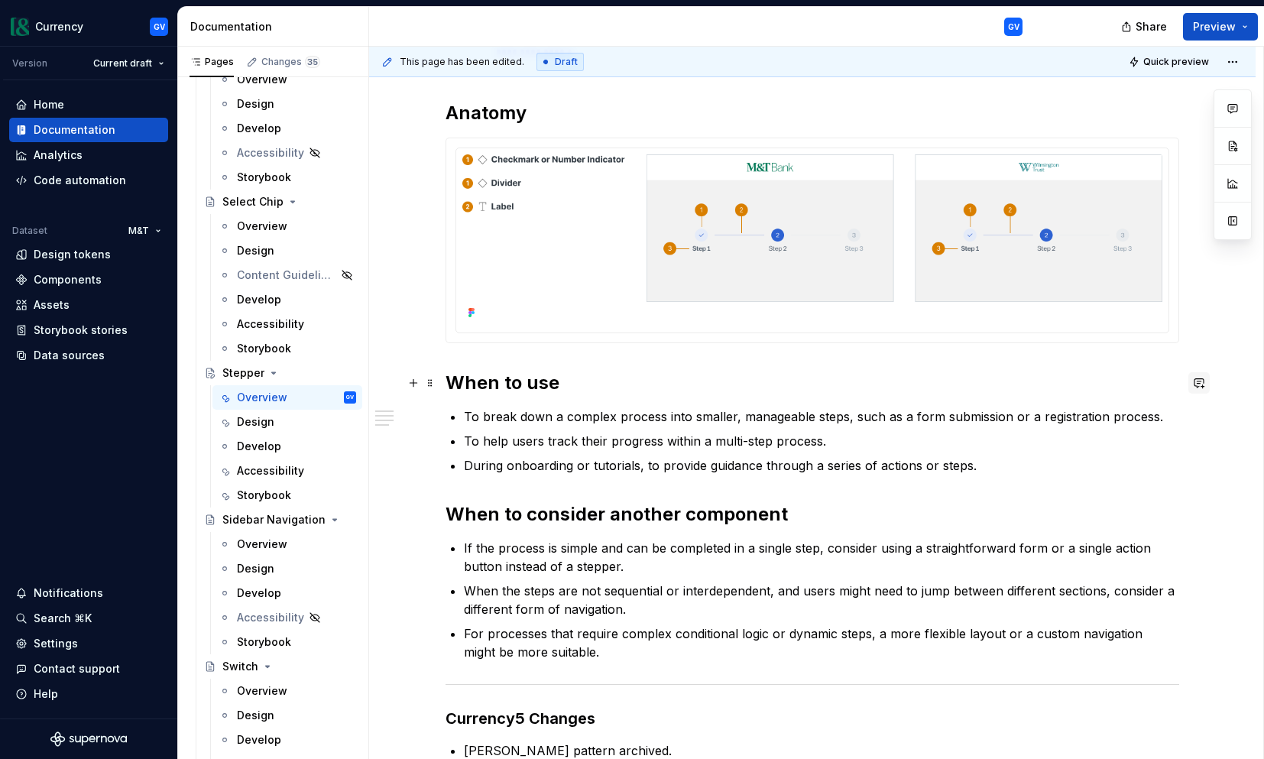
click at [1203, 384] on button "button" at bounding box center [1198, 382] width 21 height 21
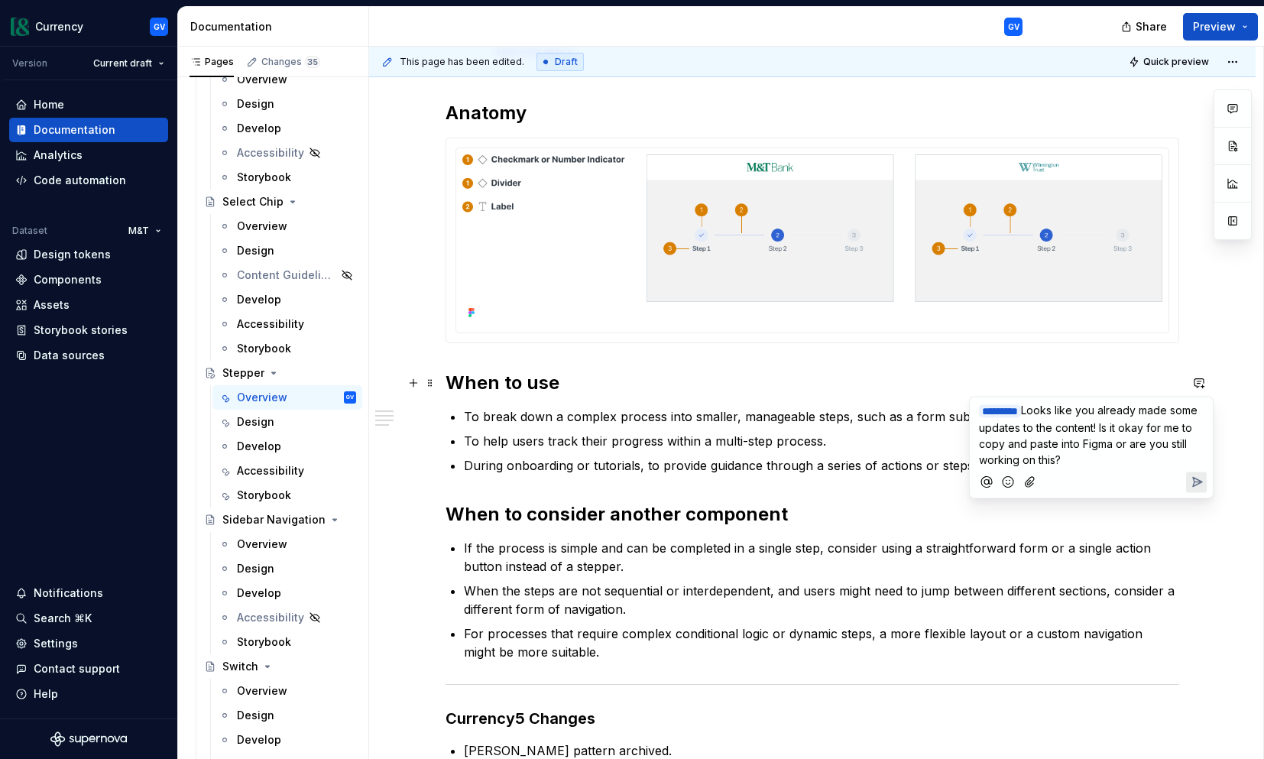
click at [1087, 426] on span "Looks like you already made some updates to the content! Is it okay for me to c…" at bounding box center [1090, 434] width 222 height 63
click at [1197, 480] on icon "Send" at bounding box center [1197, 482] width 9 height 9
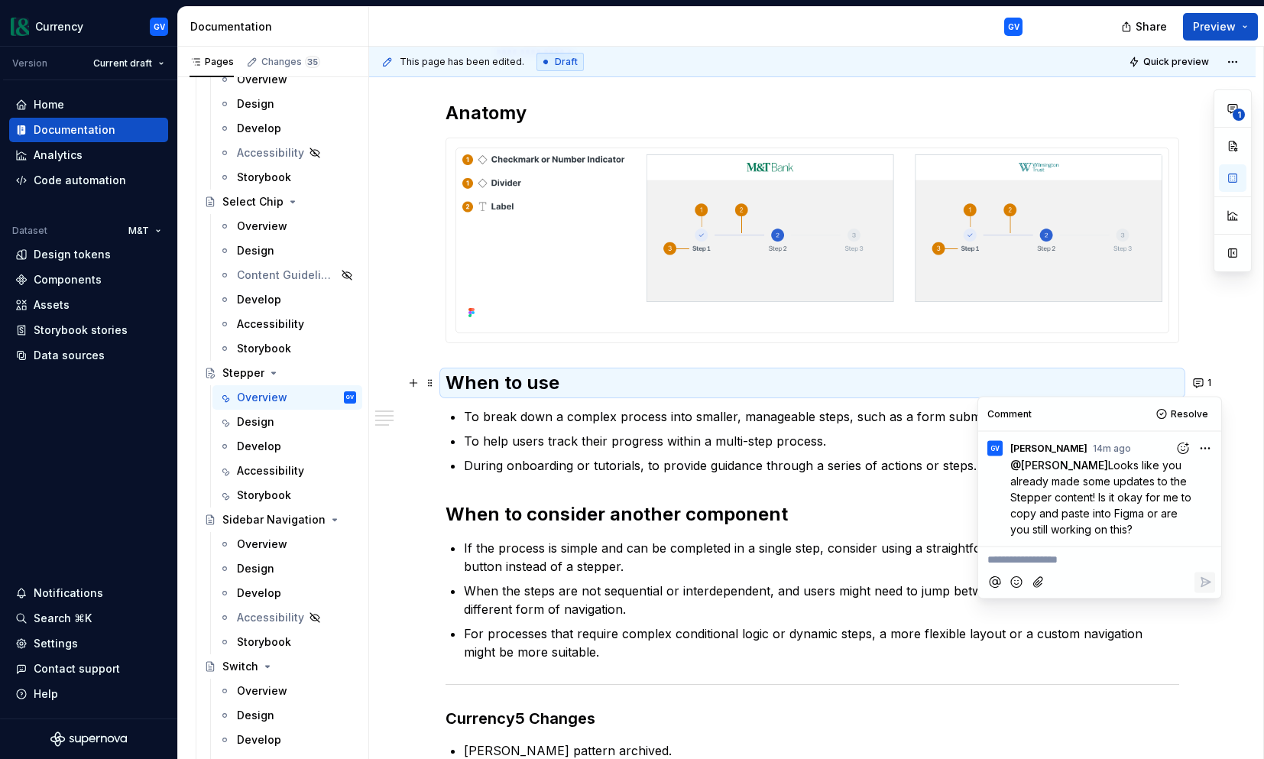
type textarea "*"
